Goal: Task Accomplishment & Management: Use online tool/utility

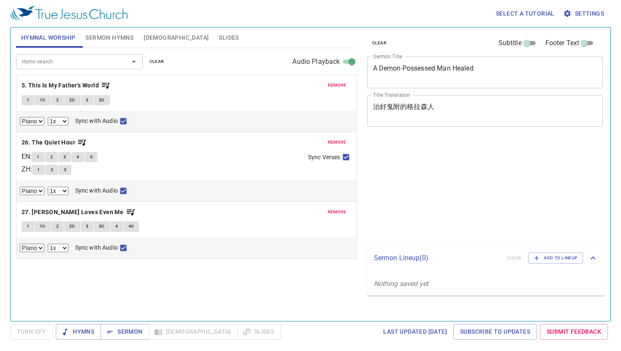
select select "1"
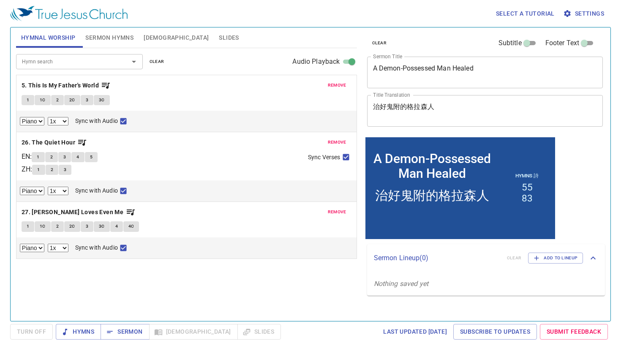
click at [153, 60] on span "clear" at bounding box center [157, 62] width 15 height 8
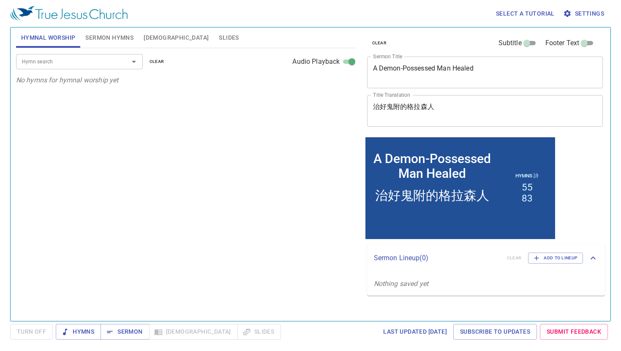
click at [38, 66] on input "Hymn search" at bounding box center [67, 62] width 97 height 10
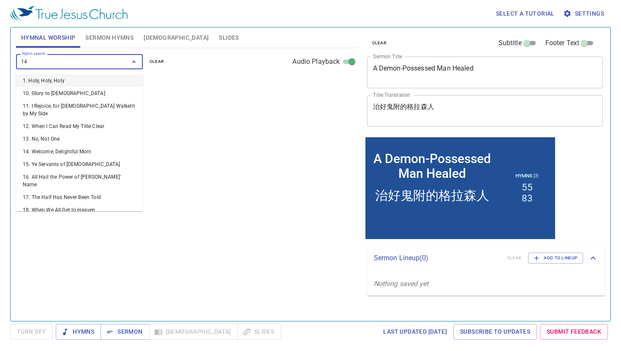
type input "146"
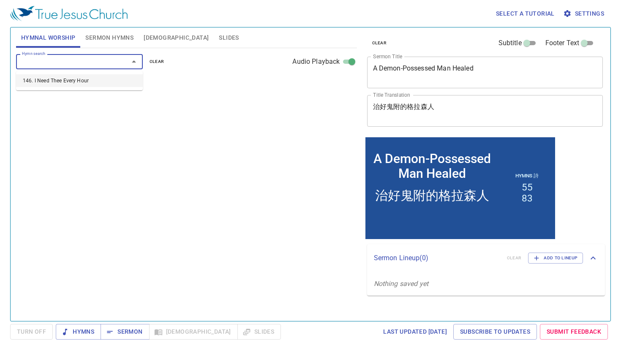
select select "1"
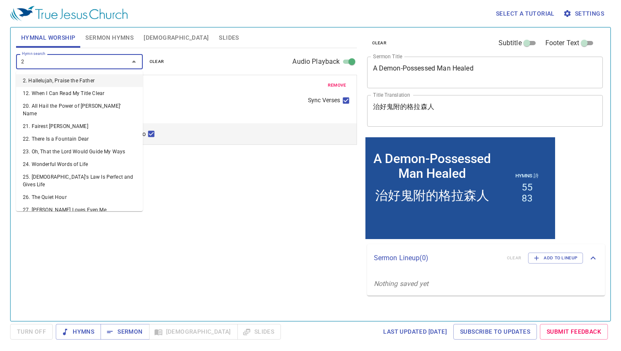
type input "27"
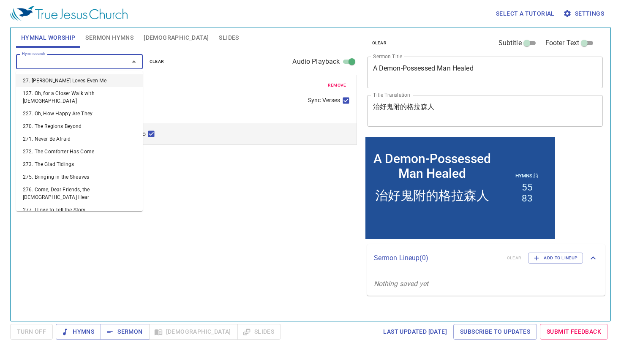
select select "1"
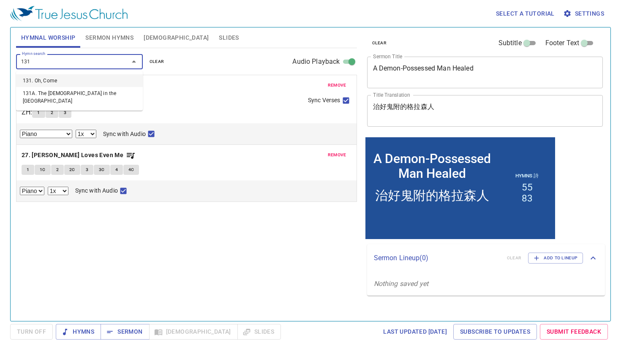
type input "131A"
select select "1"
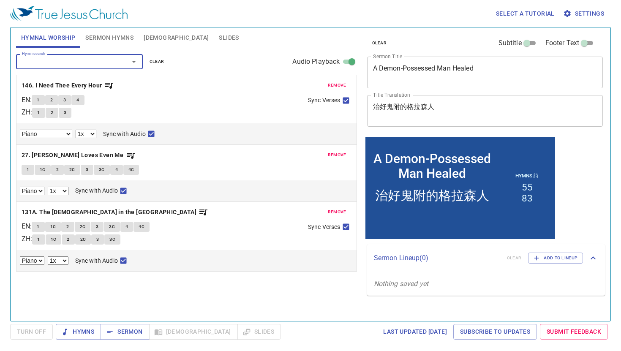
click at [487, 67] on textarea "A Demon-Possessed Man Healed" at bounding box center [485, 72] width 224 height 16
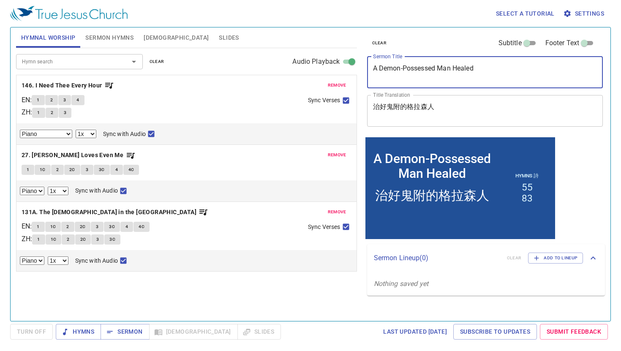
click at [379, 42] on span "clear" at bounding box center [379, 43] width 15 height 8
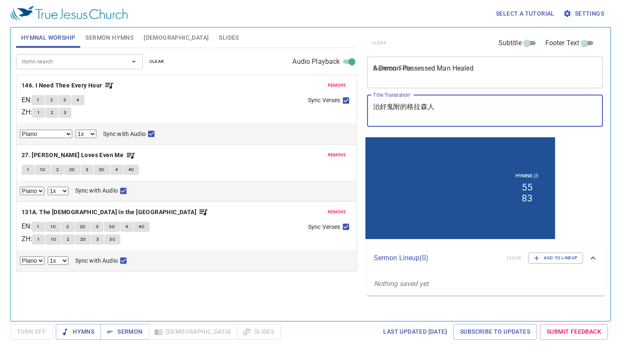
click at [428, 114] on textarea "治好鬼附的格拉森人" at bounding box center [485, 111] width 224 height 16
paste textarea "[DEMOGRAPHIC_DATA]的三個比喻"
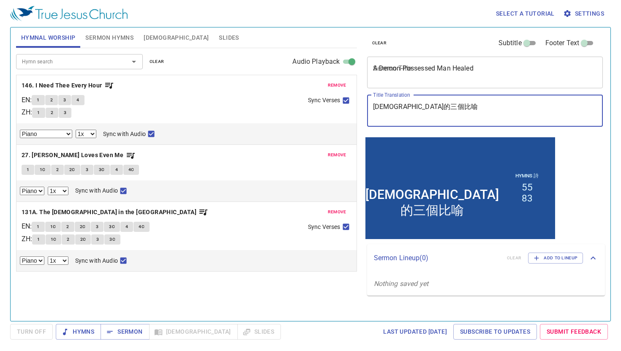
type textarea "[DEMOGRAPHIC_DATA]的三個比喻"
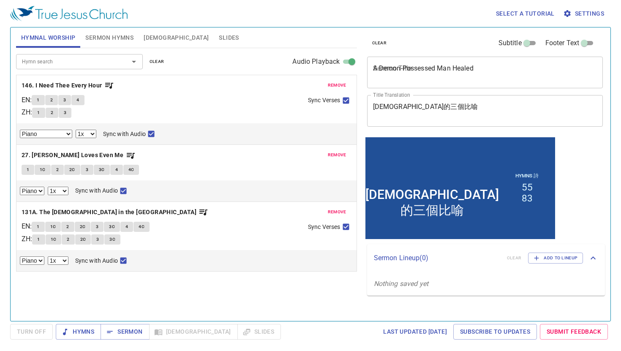
click at [424, 81] on div "A Demon-Possessed Man Healed x Sermon Title" at bounding box center [485, 73] width 236 height 32
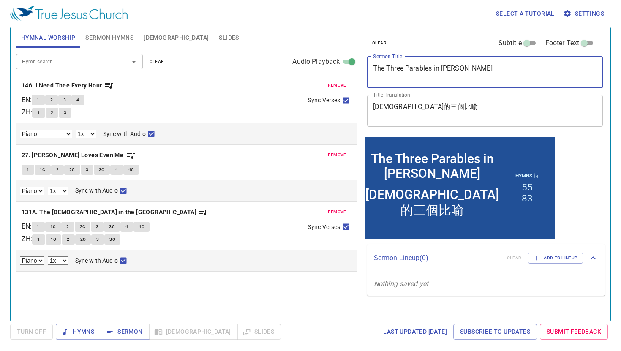
type textarea "The Three Parables in [PERSON_NAME]"
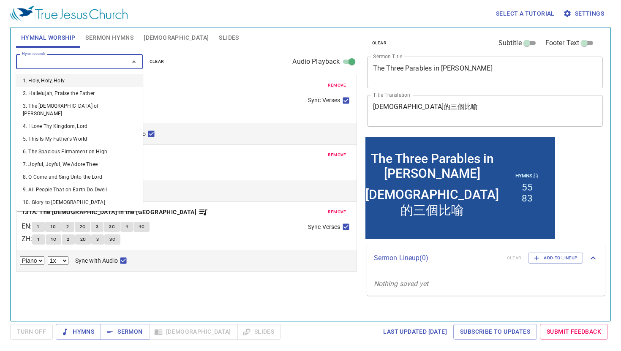
click at [109, 58] on input "Hymn search" at bounding box center [67, 62] width 97 height 10
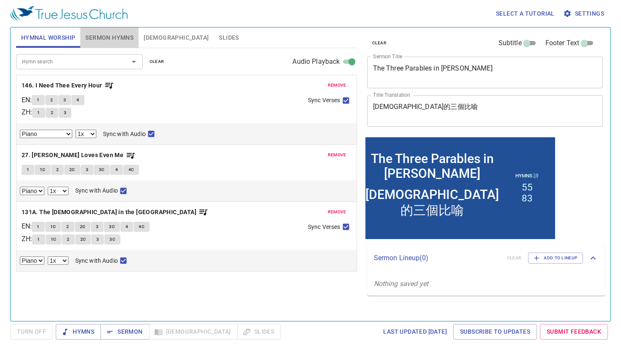
click at [118, 33] on span "Sermon Hymns" at bounding box center [109, 38] width 48 height 11
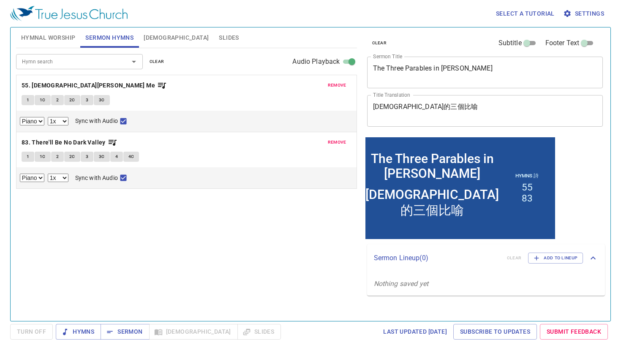
click at [70, 61] on input "Hymn search" at bounding box center [67, 62] width 97 height 10
click at [160, 64] on span "clear" at bounding box center [157, 62] width 15 height 8
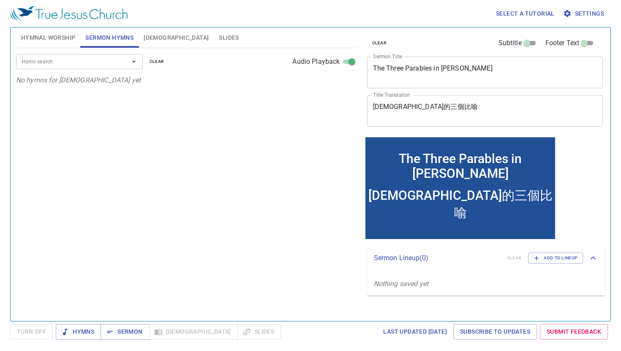
click at [70, 62] on input "Hymn search" at bounding box center [67, 62] width 97 height 10
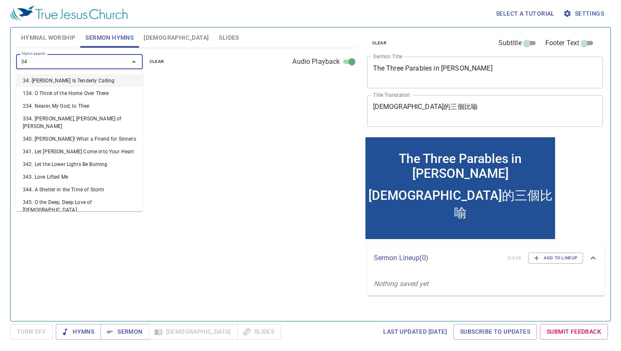
type input "344"
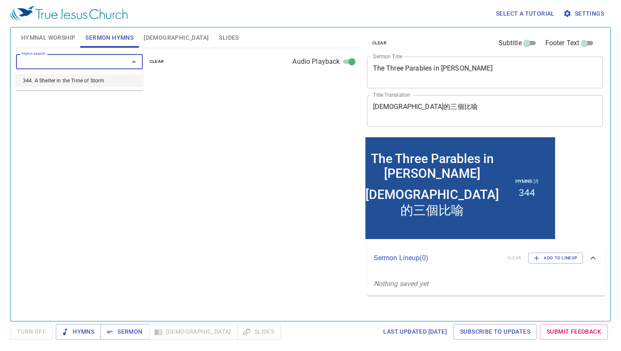
select select "1"
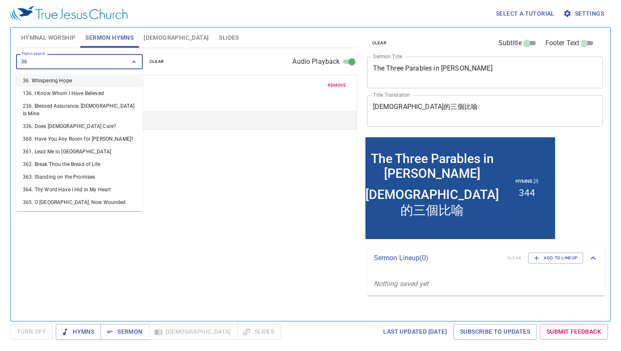
type input "366"
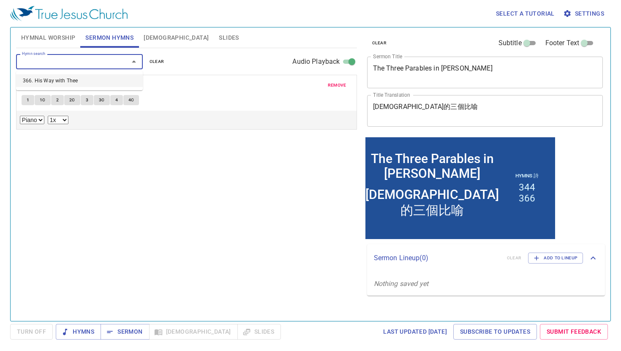
select select "1"
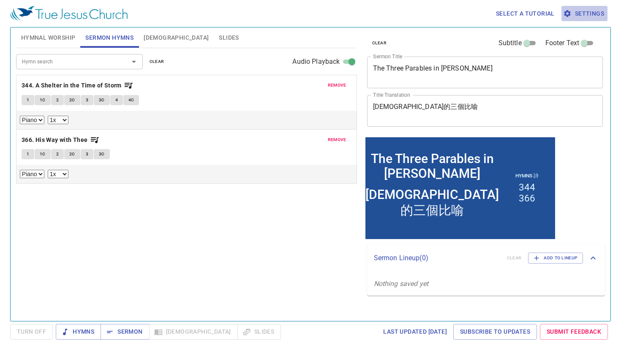
click at [599, 16] on span "Settings" at bounding box center [584, 13] width 39 height 11
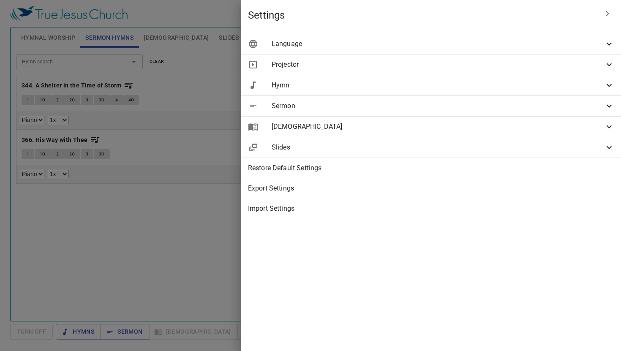
click at [531, 83] on span "Hymn" at bounding box center [438, 85] width 333 height 10
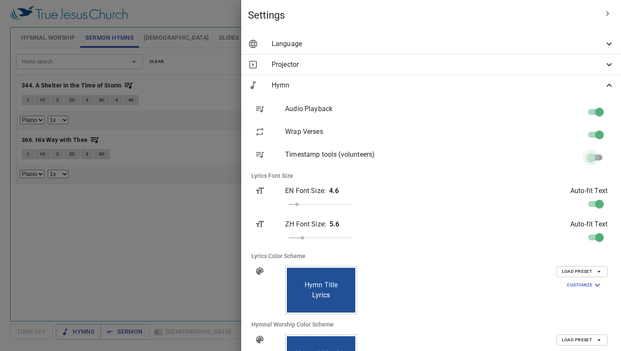
click at [0, 0] on input "checkbox" at bounding box center [0, 0] width 0 height 0
checkbox input "true"
click at [127, 239] on div at bounding box center [310, 175] width 621 height 351
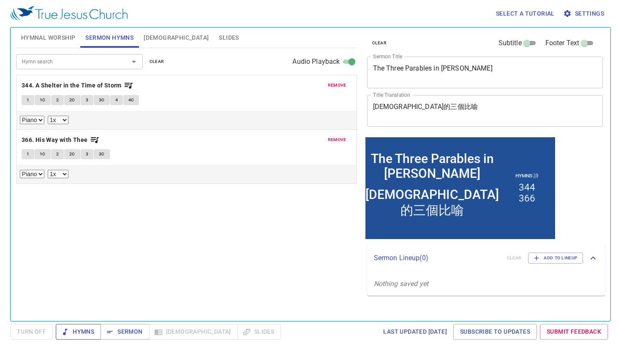
click at [0, 0] on span "Hymns" at bounding box center [0, 0] width 0 height 0
click at [587, 14] on span "Settings" at bounding box center [584, 13] width 39 height 11
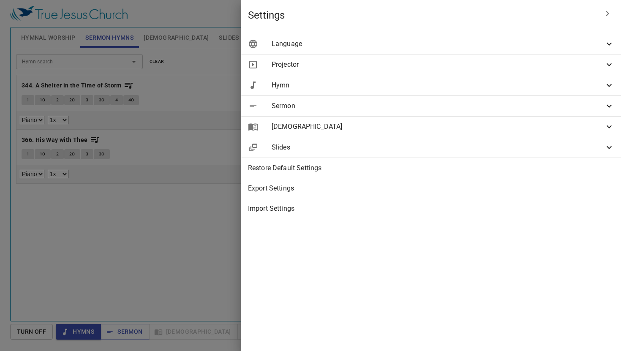
click at [0, 0] on span "Hymn" at bounding box center [0, 0] width 0 height 0
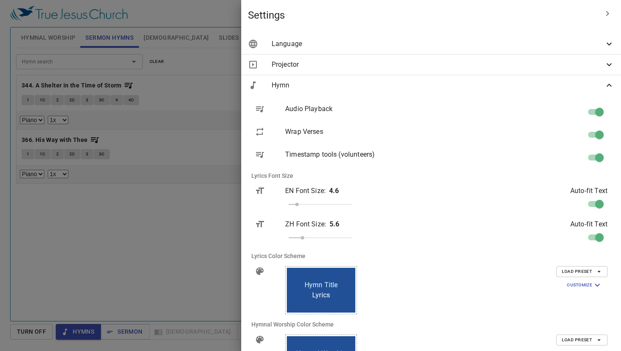
click at [240, 237] on div at bounding box center [310, 175] width 621 height 351
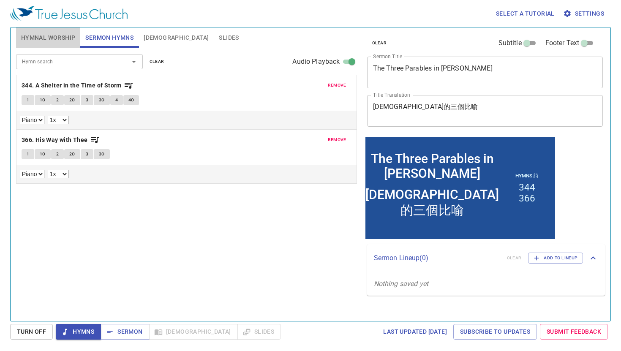
click at [71, 38] on span "Hymnal Worship" at bounding box center [48, 38] width 55 height 11
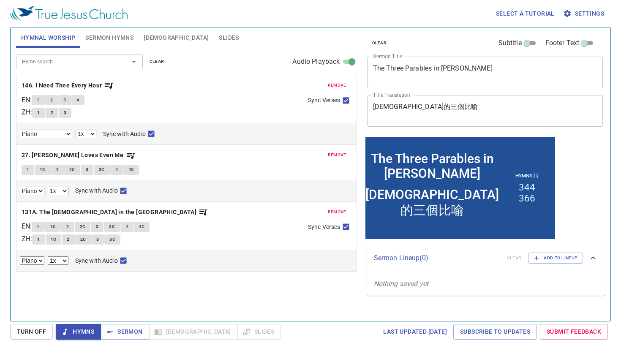
click at [188, 222] on div "1 1C 2 2C 3 3C 4 4C" at bounding box center [167, 228] width 270 height 12
click at [335, 210] on span "remove" at bounding box center [337, 212] width 19 height 8
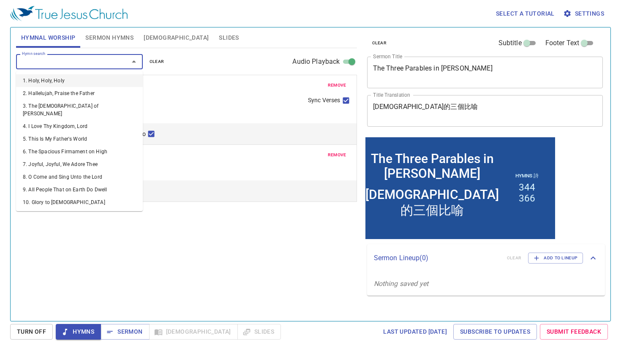
click at [86, 59] on input "Hymn search" at bounding box center [67, 62] width 97 height 10
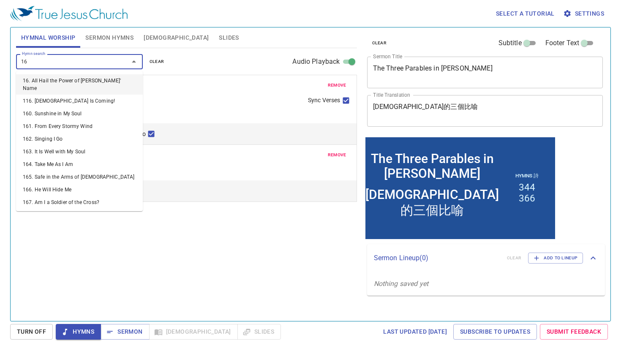
type input "168"
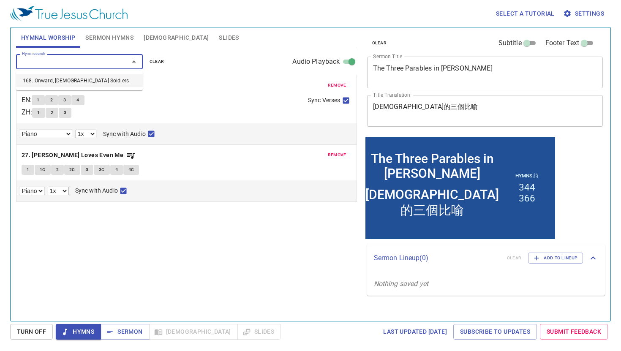
select select "1"
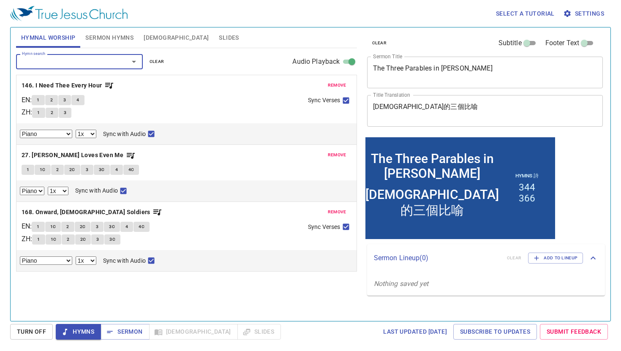
click at [229, 66] on div "Hymn search Hymn search clear Audio Playback" at bounding box center [186, 61] width 341 height 27
click at [82, 85] on b "146. I Need Thee Every Hour" at bounding box center [62, 85] width 81 height 11
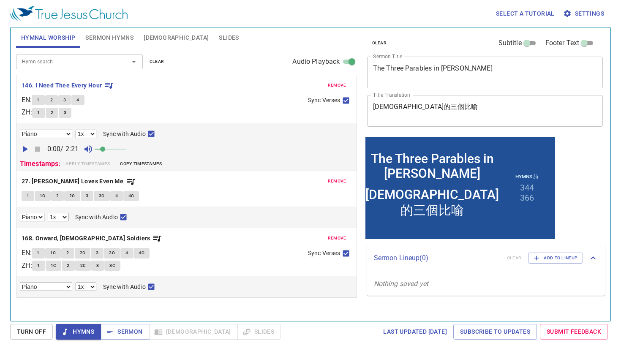
click at [115, 150] on span at bounding box center [111, 149] width 32 height 12
click at [22, 147] on icon "button" at bounding box center [25, 149] width 10 height 10
click at [264, 17] on div "Select a tutorial Settings" at bounding box center [308, 13] width 597 height 27
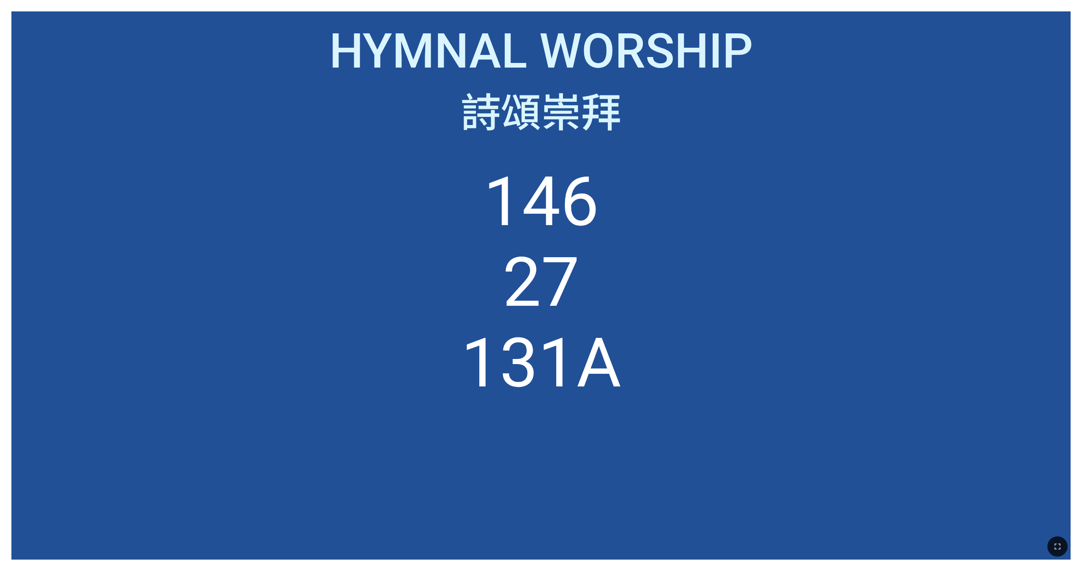
click at [817, 240] on ol "146 27 131A" at bounding box center [541, 349] width 1036 height 376
click at [1056, 543] on icon "button" at bounding box center [1057, 547] width 10 height 10
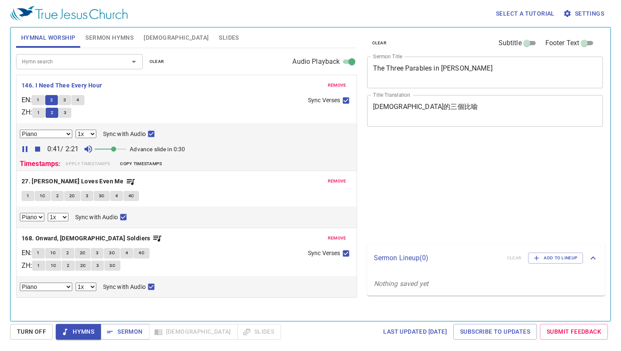
select select "1"
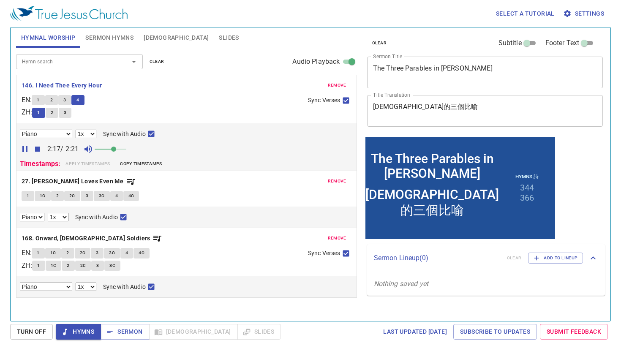
click at [209, 84] on p "146. I Need Thee Every Hour" at bounding box center [187, 85] width 330 height 11
click at [38, 151] on icon "button" at bounding box center [37, 149] width 5 height 5
click at [44, 181] on b "27. [DEMOGRAPHIC_DATA] Loves Even Me" at bounding box center [73, 181] width 102 height 11
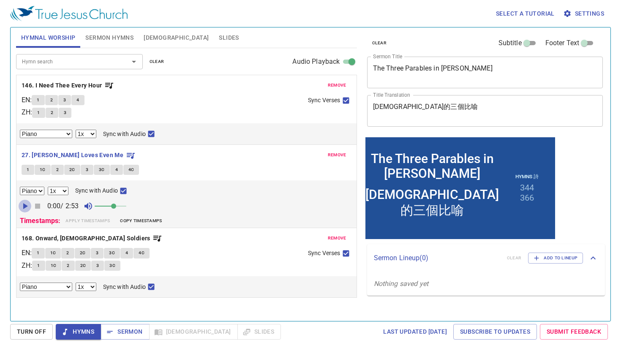
click at [25, 206] on icon "button" at bounding box center [25, 206] width 5 height 6
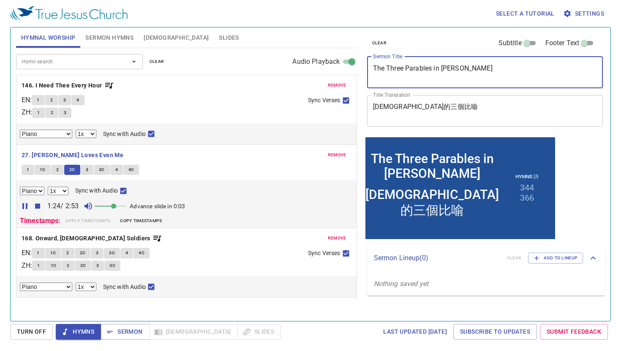
click at [450, 69] on textarea "The Three Parables in [PERSON_NAME]" at bounding box center [485, 72] width 224 height 16
click at [461, 78] on textarea "The Three Parables in [PERSON_NAME]" at bounding box center [485, 72] width 224 height 16
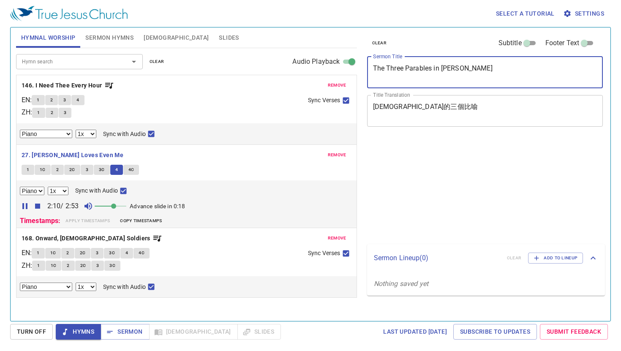
select select "1"
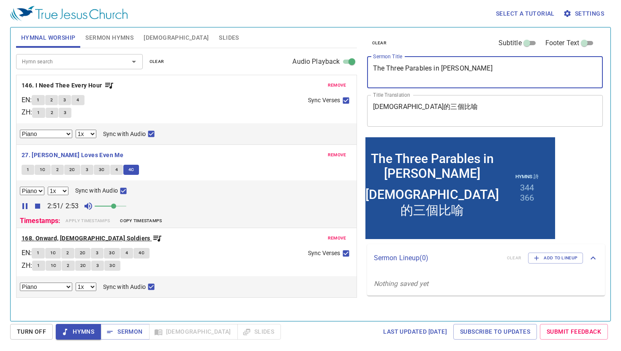
click at [68, 234] on b "168. Onward, [DEMOGRAPHIC_DATA] Soldiers" at bounding box center [86, 238] width 129 height 11
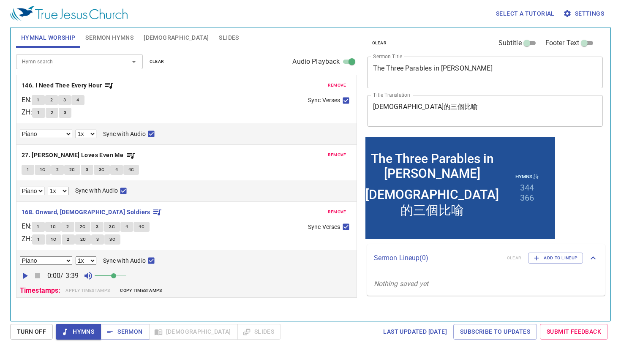
click at [26, 277] on icon "button" at bounding box center [25, 276] width 5 height 6
click at [319, 27] on div "Hymnal Worship Sermon Hymns Bible Slides Hymn search Hymn search clear Audio Pl…" at bounding box center [310, 174] width 601 height 295
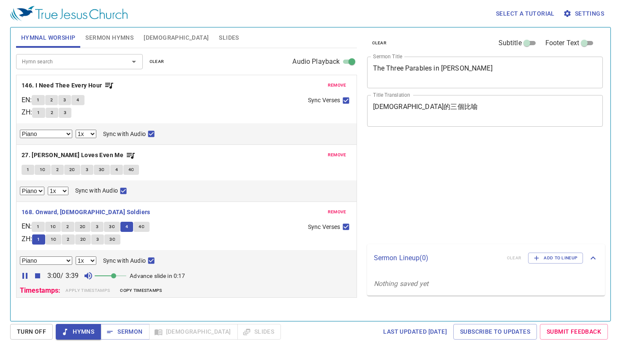
select select "1"
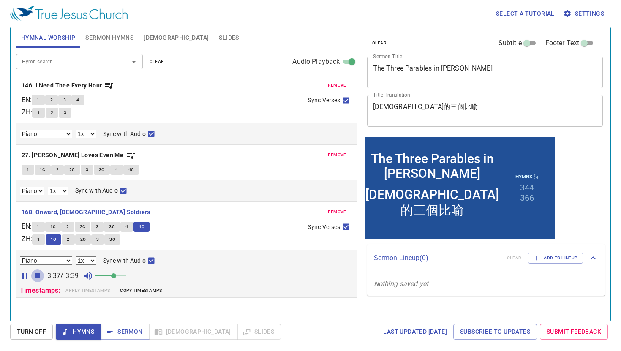
click at [37, 278] on icon "button" at bounding box center [37, 275] width 5 height 5
click at [0, 0] on span "Hymns" at bounding box center [0, 0] width 0 height 0
click at [125, 328] on span "Sermon" at bounding box center [124, 332] width 35 height 11
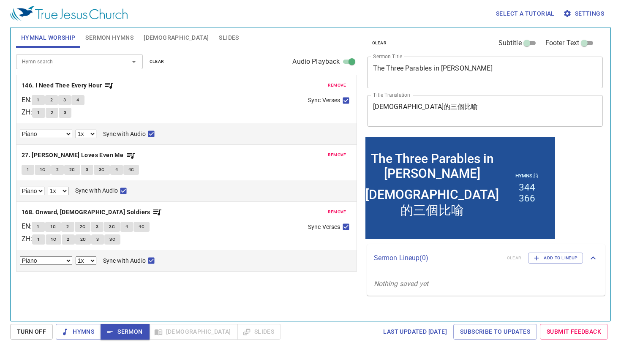
click at [130, 40] on span "Sermon Hymns" at bounding box center [109, 38] width 48 height 11
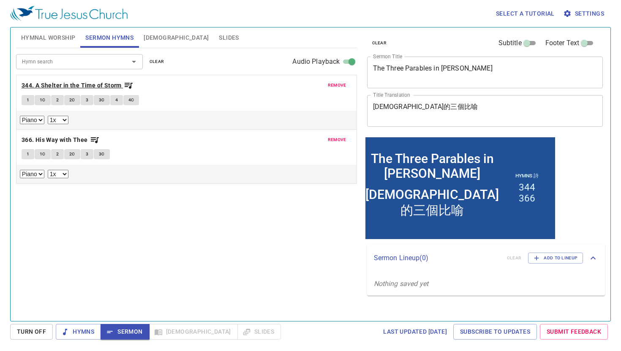
click at [88, 84] on b "344. A Shelter in the Time of Storm" at bounding box center [72, 85] width 100 height 11
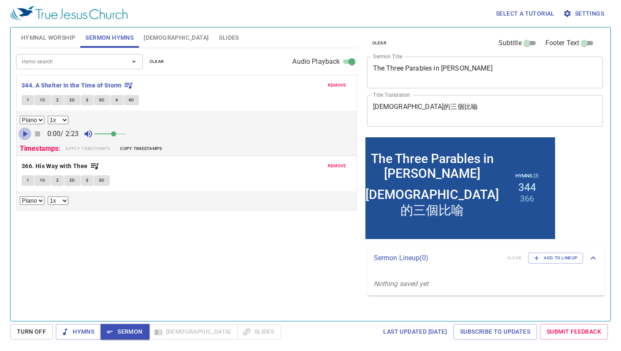
click at [25, 134] on icon "button" at bounding box center [25, 134] width 5 height 6
click at [61, 122] on select "0.6x 0.7x 0.8x 0.9x 1x 1.1x 1.2x 1.3x 1.4x 1.5x 1.7x 2x" at bounding box center [58, 120] width 21 height 8
select select "0.9"
click at [48, 116] on select "0.6x 0.7x 0.8x 0.9x 1x 1.1x 1.2x 1.3x 1.4x 1.5x 1.7x 2x" at bounding box center [58, 120] width 21 height 8
click at [28, 100] on span "1" at bounding box center [28, 100] width 3 height 8
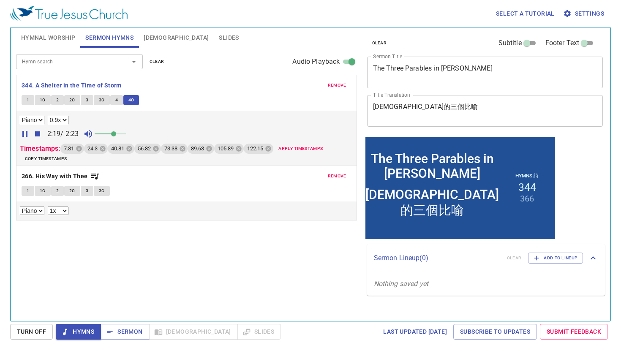
click at [47, 159] on span "Copy timestamps" at bounding box center [46, 159] width 42 height 8
click at [36, 133] on icon "button" at bounding box center [37, 133] width 5 height 5
click at [125, 328] on span "Sermon" at bounding box center [124, 332] width 35 height 11
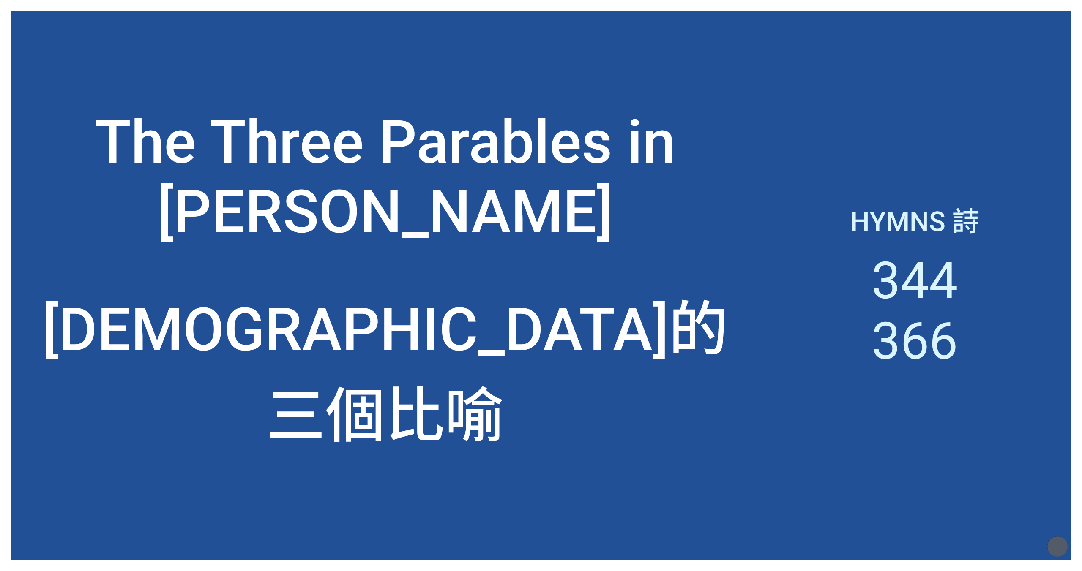
click at [1054, 545] on icon "button" at bounding box center [1057, 547] width 10 height 10
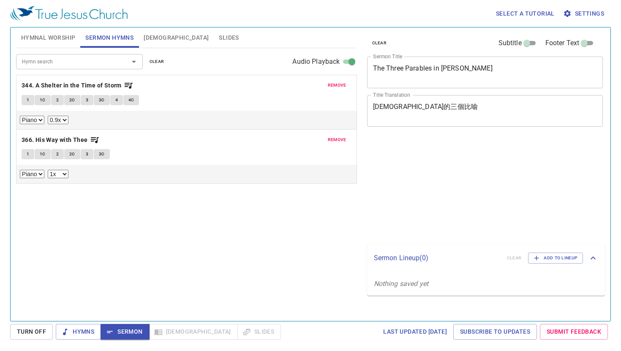
select select "0.9"
select select "1"
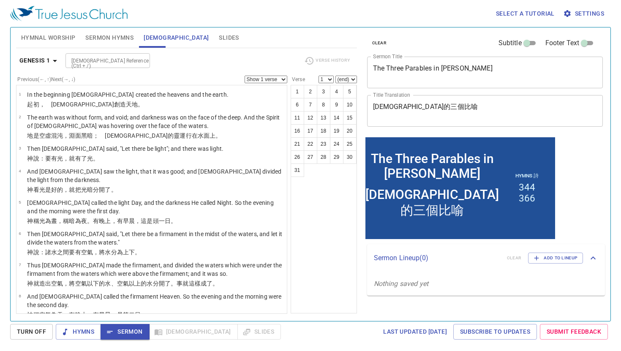
click at [204, 59] on div "[DEMOGRAPHIC_DATA] Reference (Ctrl + /) [DEMOGRAPHIC_DATA] Reference (Ctrl + /)" at bounding box center [181, 60] width 232 height 15
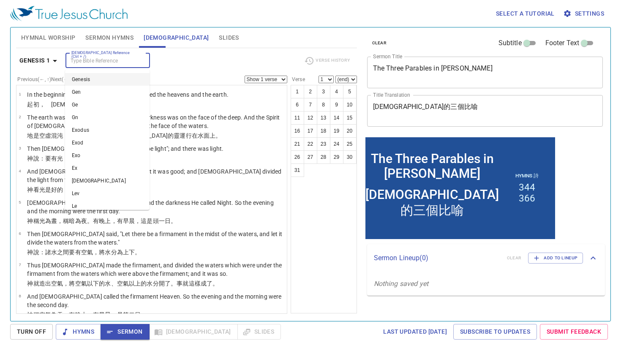
click at [109, 62] on input "[DEMOGRAPHIC_DATA] Reference (Ctrl + /)" at bounding box center [100, 61] width 65 height 10
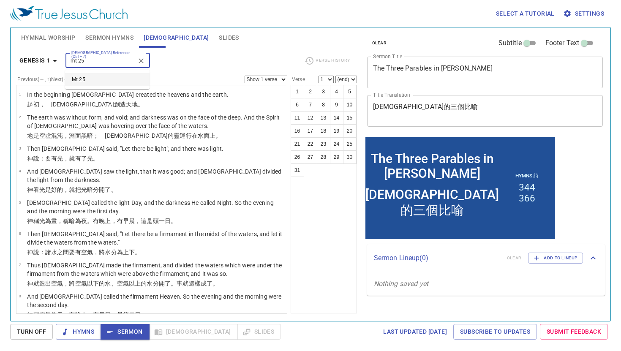
type input "mt 25"
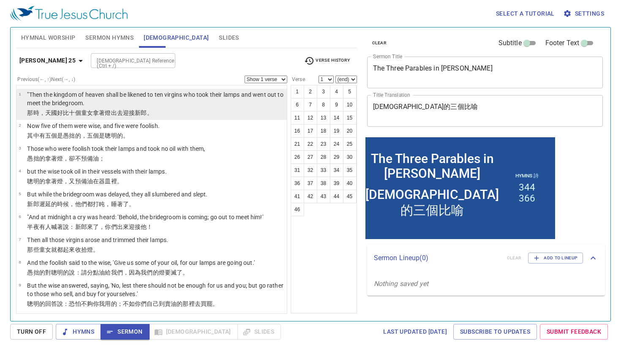
click at [170, 103] on p ""Then the kingdom of heaven shall be likened to ten virgins who took their lamp…" at bounding box center [155, 98] width 257 height 17
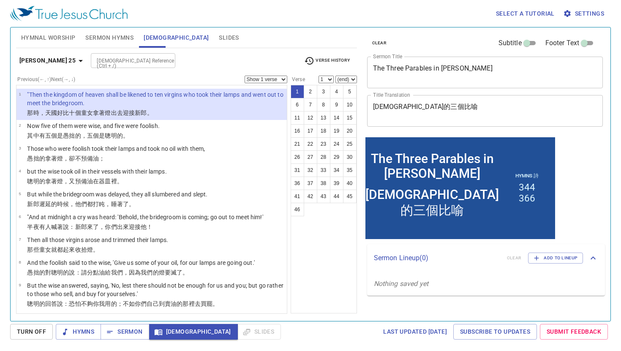
click at [577, 104] on textarea "[DEMOGRAPHIC_DATA]的三個比喻" at bounding box center [485, 111] width 224 height 16
click at [589, 43] on input "Footer Text" at bounding box center [584, 45] width 30 height 10
checkbox input "true"
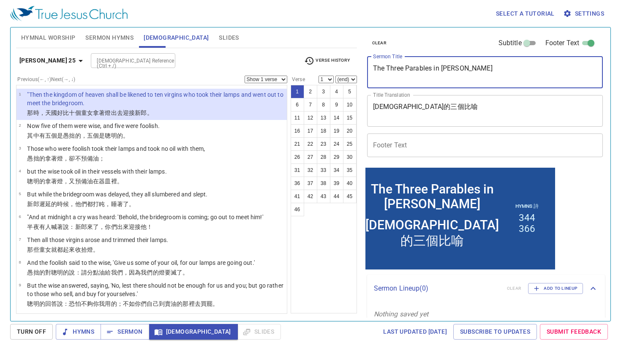
click at [487, 76] on textarea "The Three Parables in [PERSON_NAME]" at bounding box center [485, 72] width 224 height 16
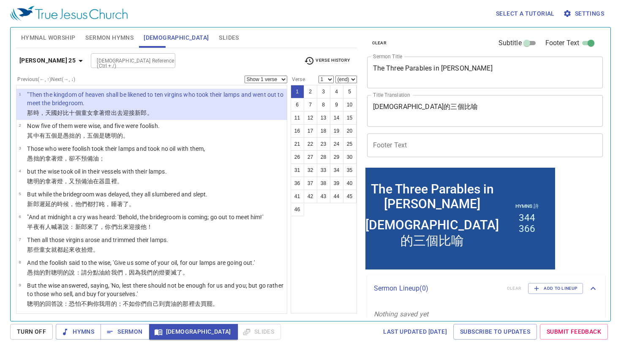
click at [255, 66] on div "[DEMOGRAPHIC_DATA] Reference (Ctrl + /) [DEMOGRAPHIC_DATA] Reference (Ctrl + /)" at bounding box center [194, 60] width 207 height 15
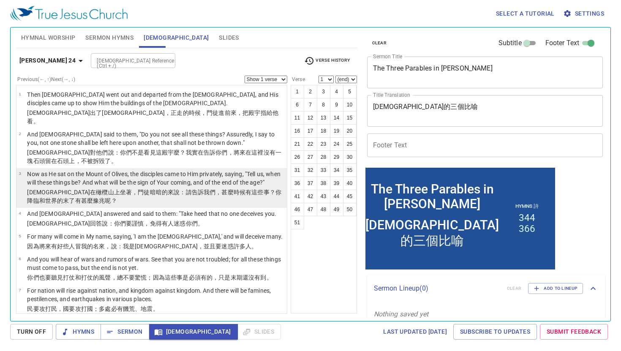
click at [190, 170] on p "Now as He sat on the Mount of Olives, the disciples came to Him privately, sayi…" at bounding box center [155, 178] width 257 height 17
select select "3"
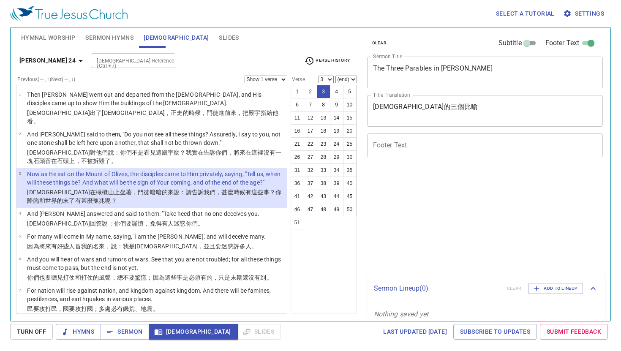
select select "3"
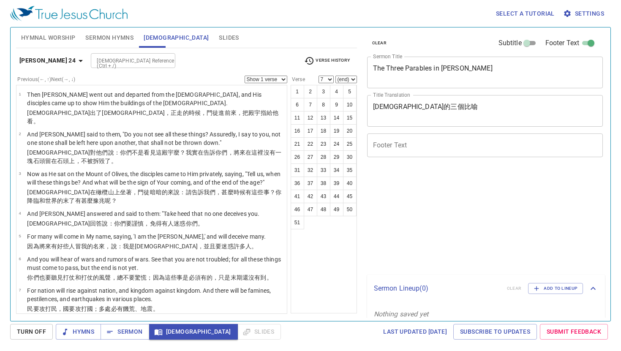
select select "7"
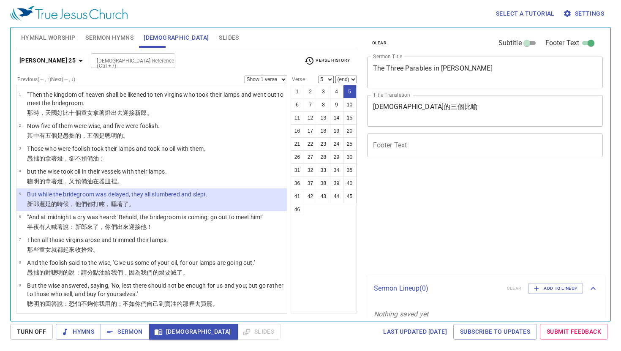
select select "5"
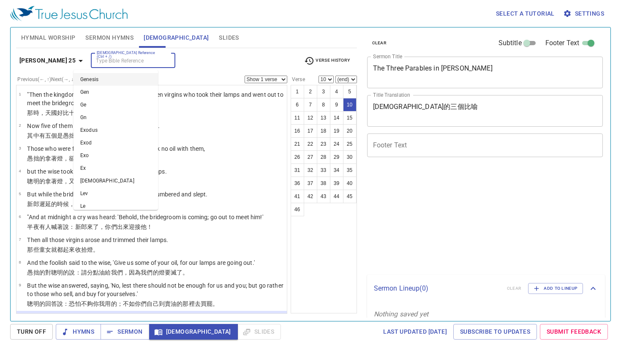
select select "10"
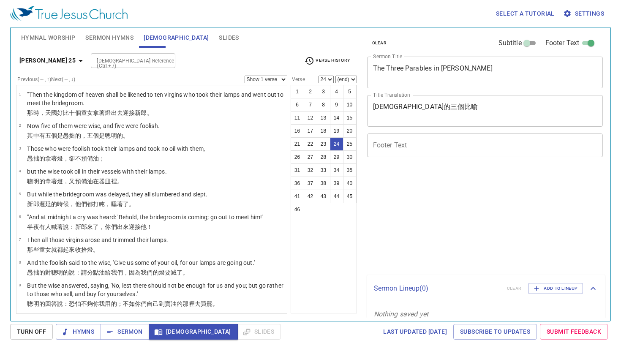
select select "24"
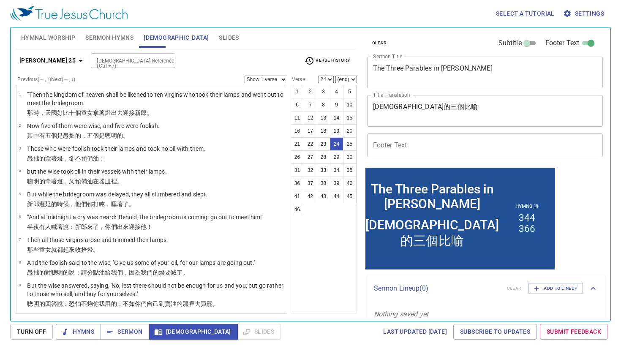
scroll to position [12, 0]
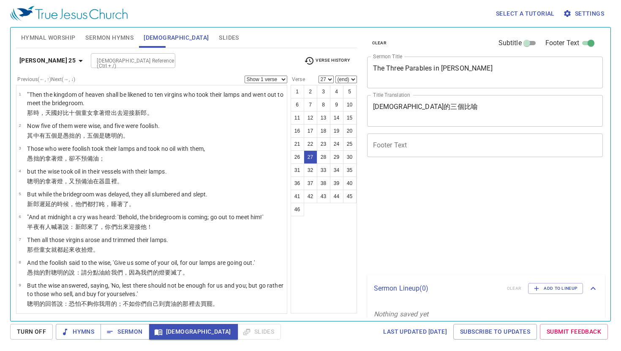
select select "27"
select select "21"
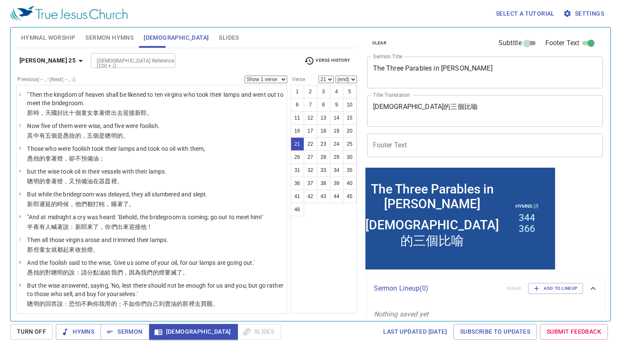
scroll to position [12, 0]
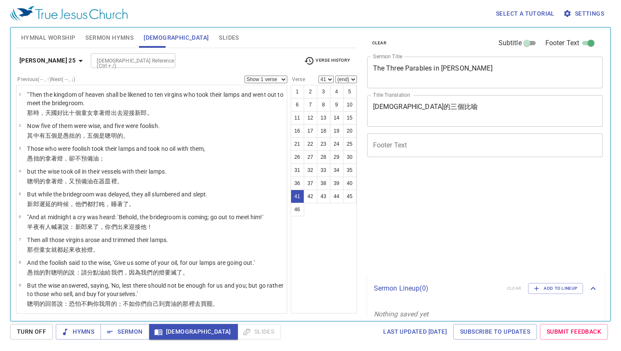
select select "41"
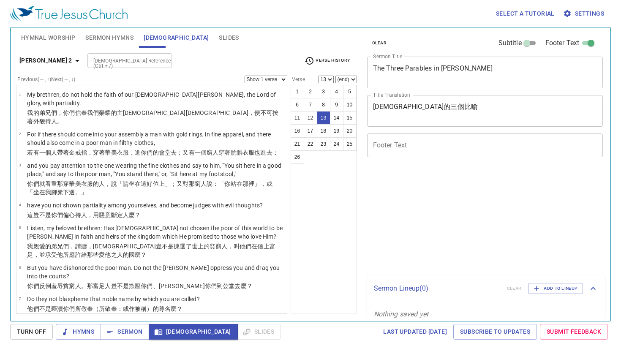
select select "13"
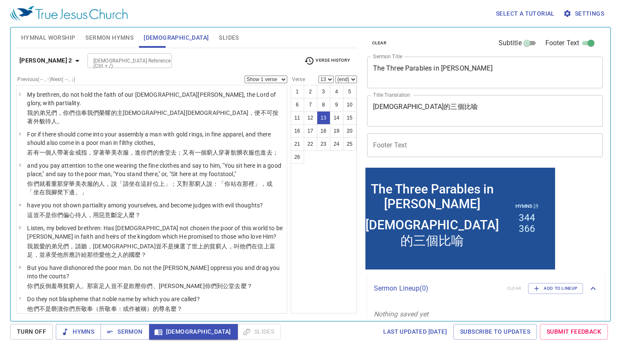
scroll to position [12, 0]
